Goal: Task Accomplishment & Management: Use online tool/utility

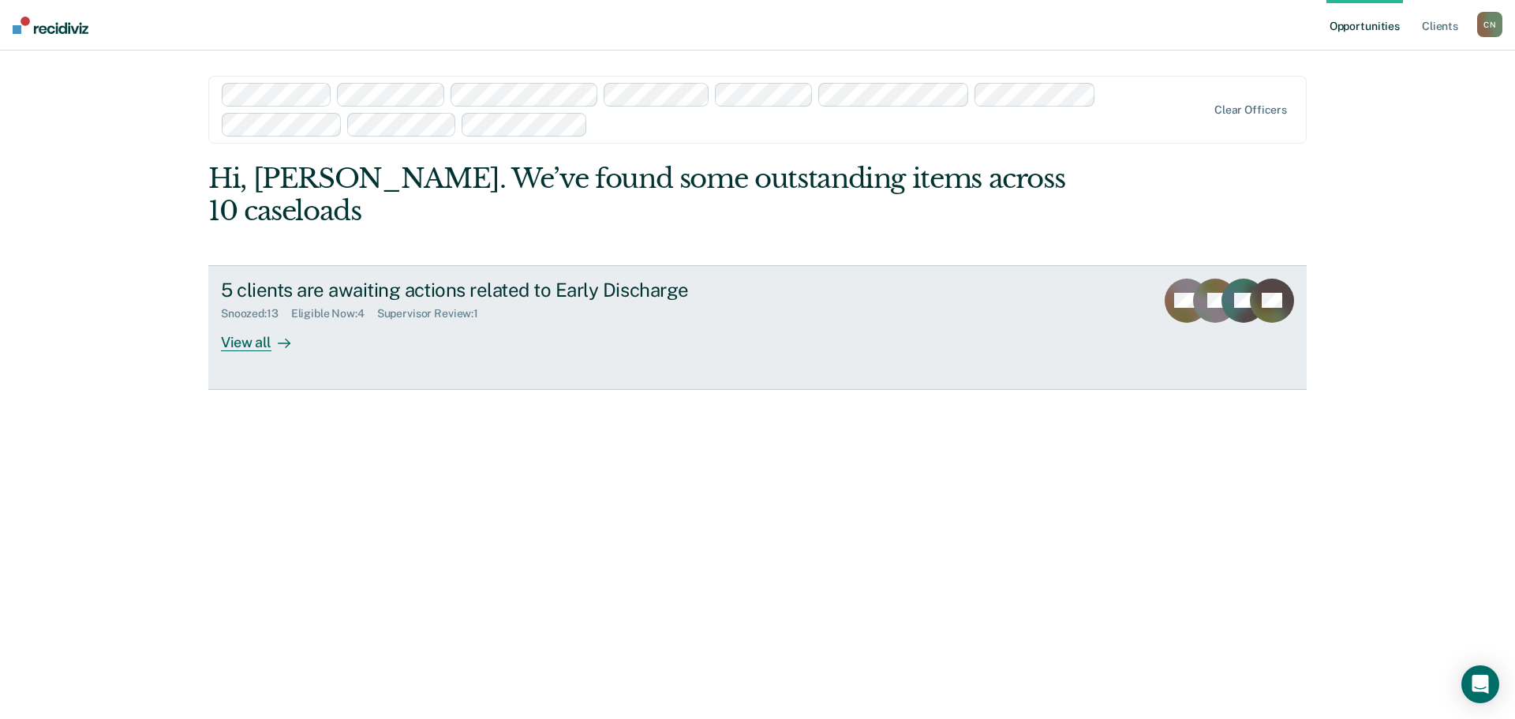
click at [414, 279] on div "5 clients are awaiting actions related to Early Discharge" at bounding box center [498, 290] width 554 height 23
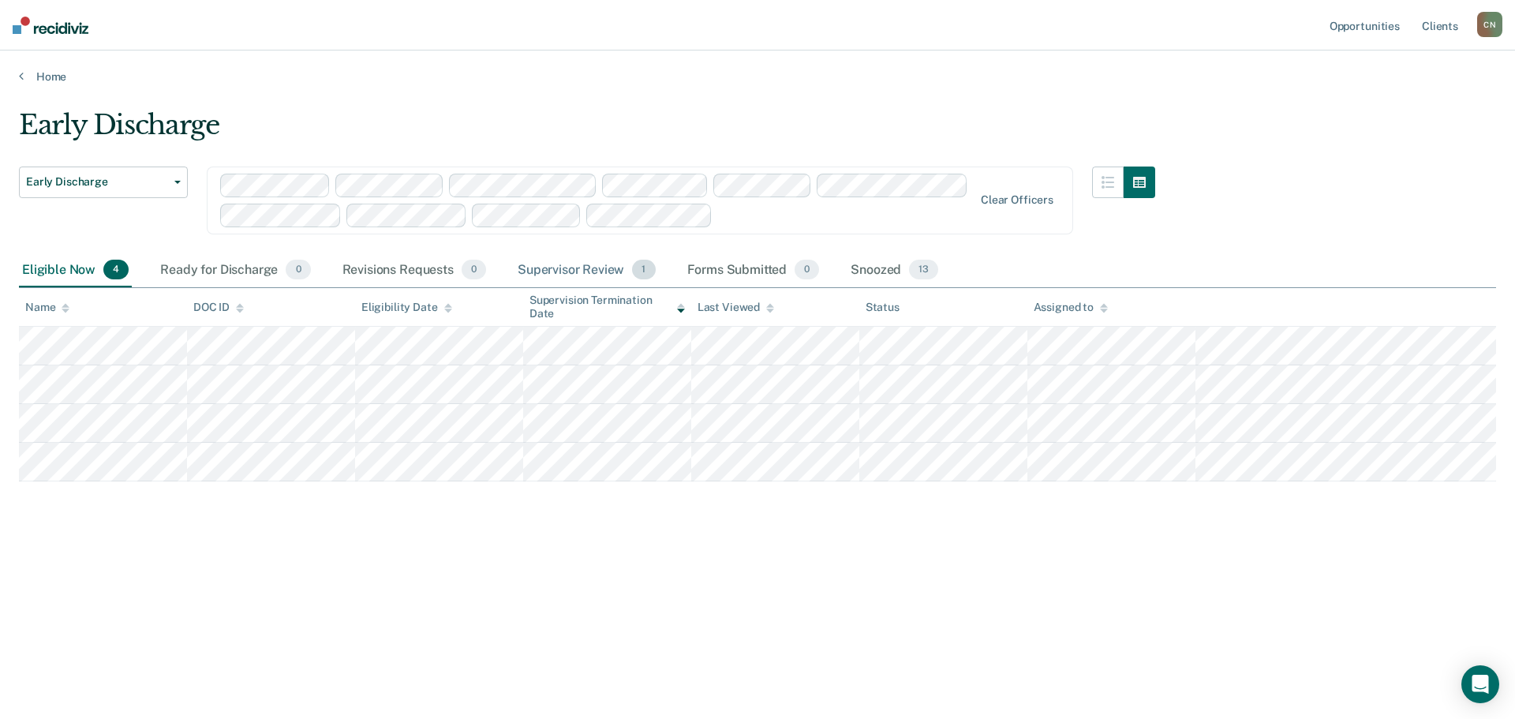
click at [612, 268] on div "Supervisor Review 1" at bounding box center [587, 270] width 144 height 35
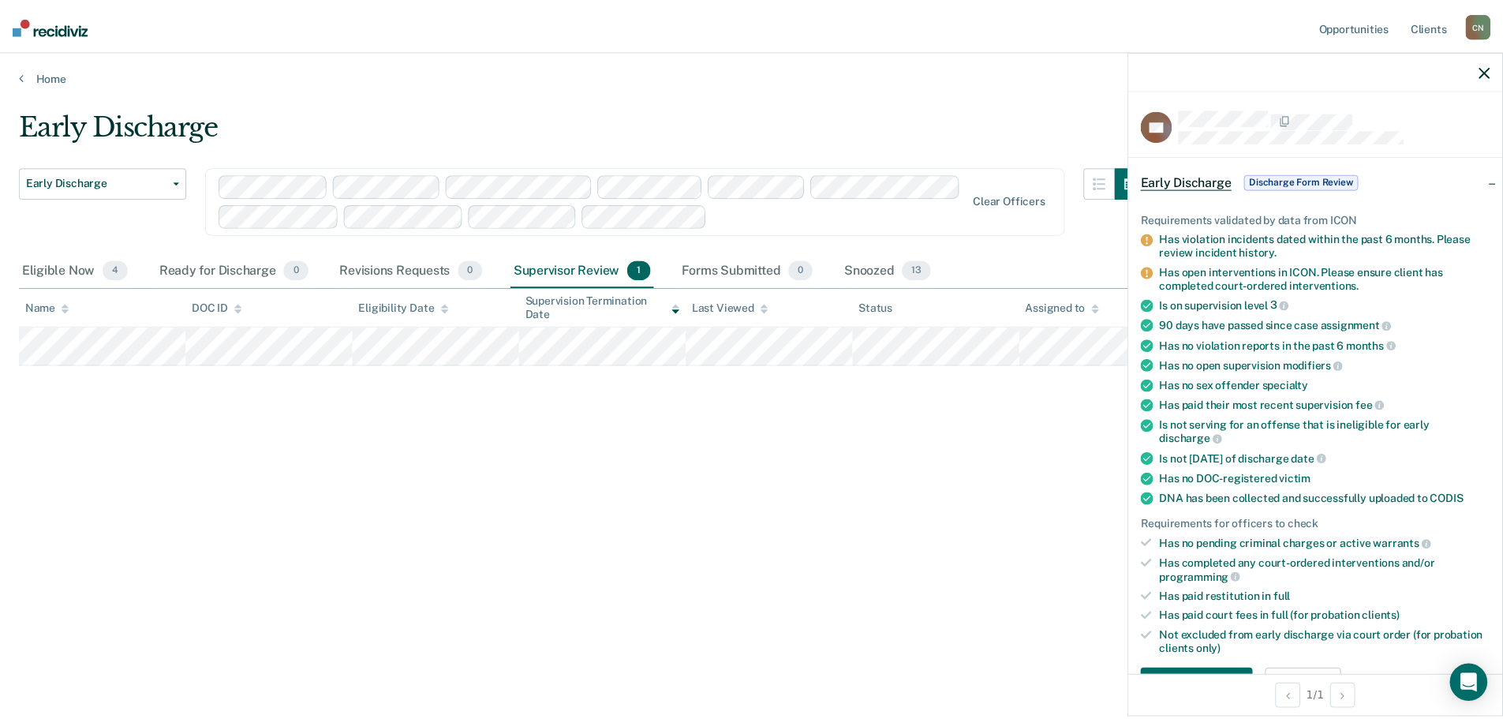
scroll to position [473, 0]
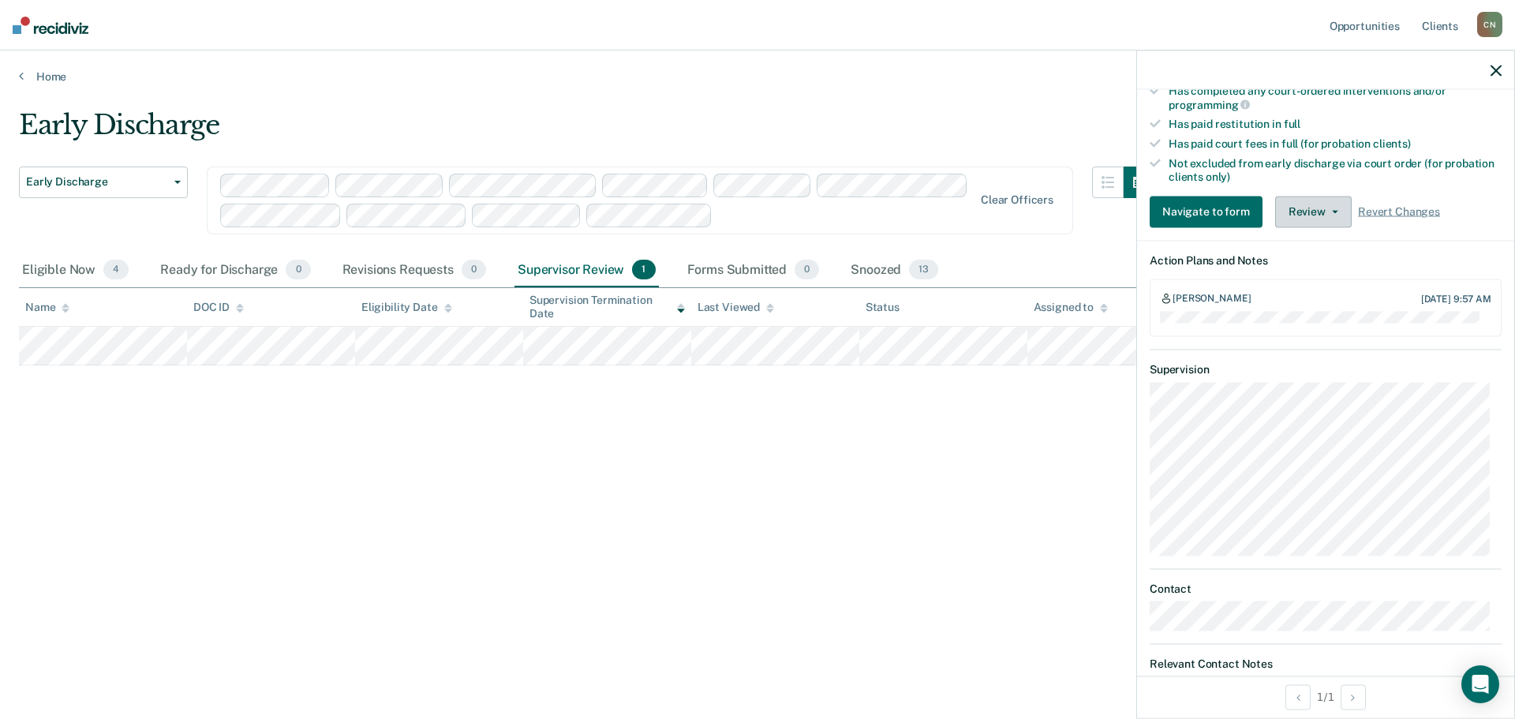
click at [1334, 211] on button "Review" at bounding box center [1313, 212] width 77 height 32
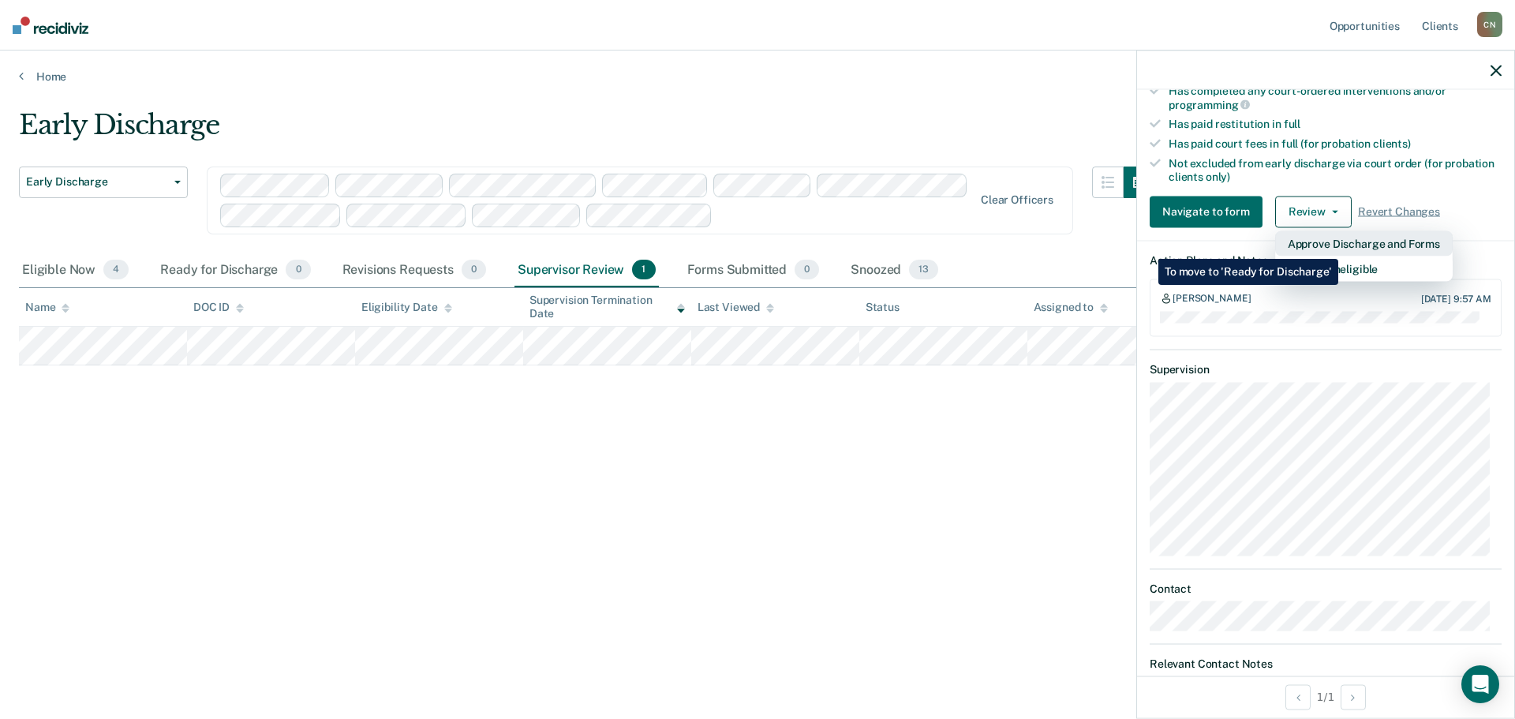
click at [1338, 247] on button "Approve Discharge and Forms" at bounding box center [1364, 242] width 178 height 25
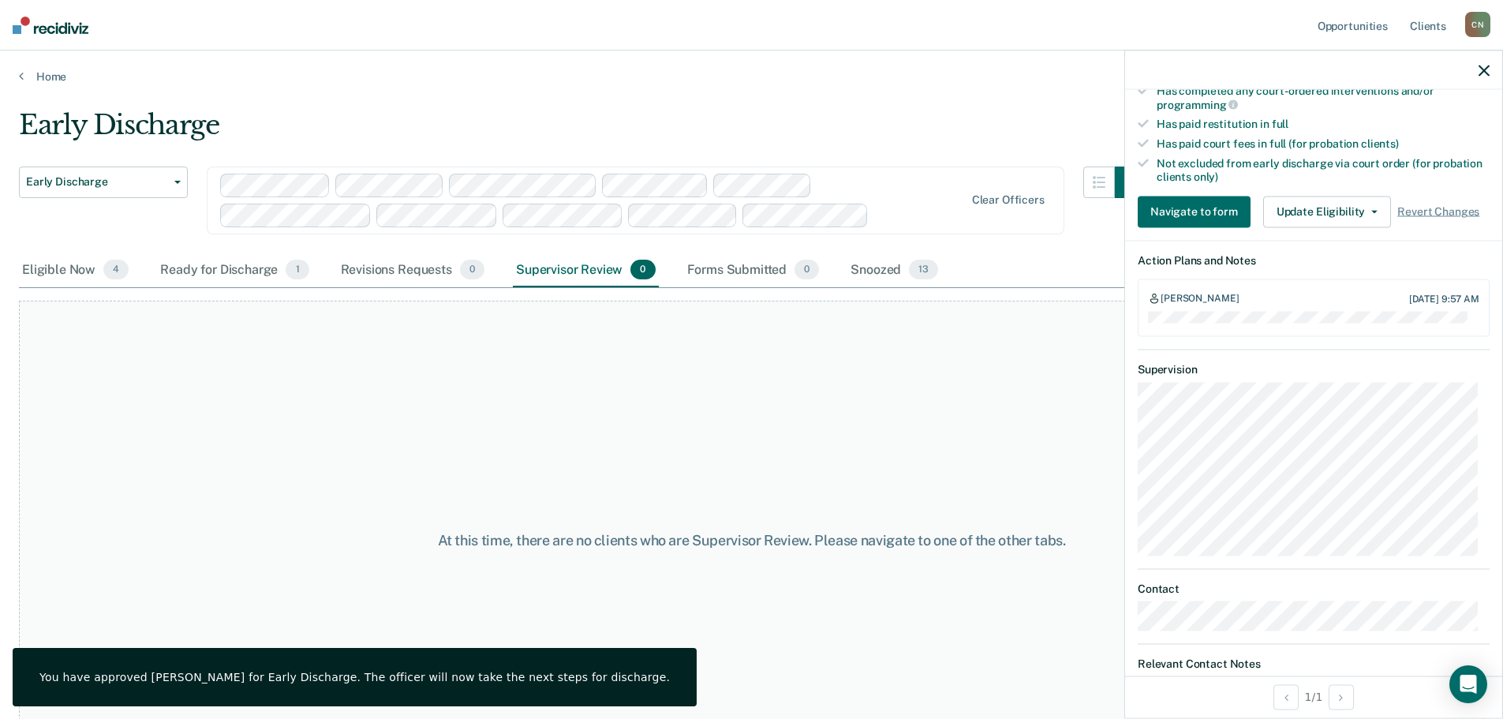
click at [1484, 69] on icon "button" at bounding box center [1484, 70] width 11 height 11
